Goal: Transaction & Acquisition: Purchase product/service

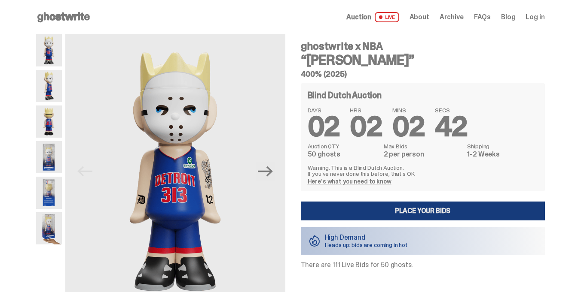
click at [333, 212] on link "Place your Bids" at bounding box center [423, 211] width 244 height 19
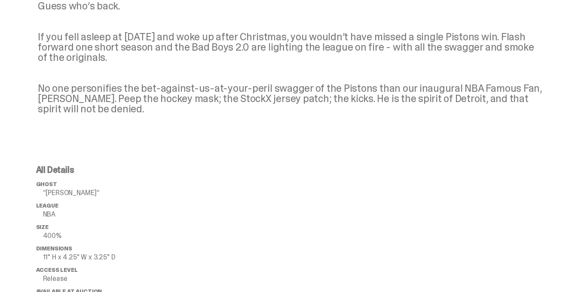
scroll to position [328, 0]
